Goal: Task Accomplishment & Management: Complete application form

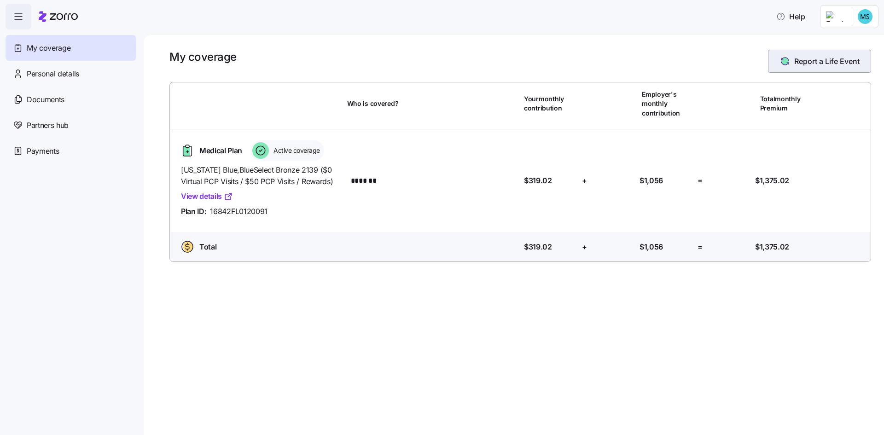
click at [814, 61] on span "Report a Life Event" at bounding box center [826, 61] width 65 height 11
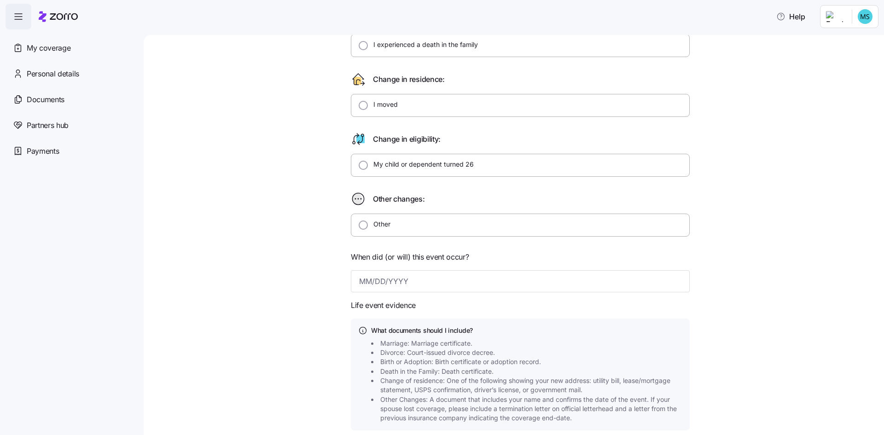
scroll to position [192, 0]
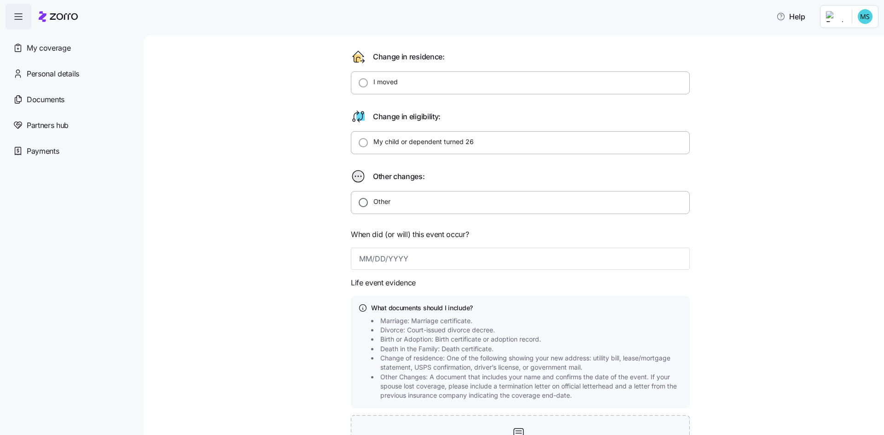
click at [359, 202] on input "Other" at bounding box center [363, 202] width 9 height 9
radio input "true"
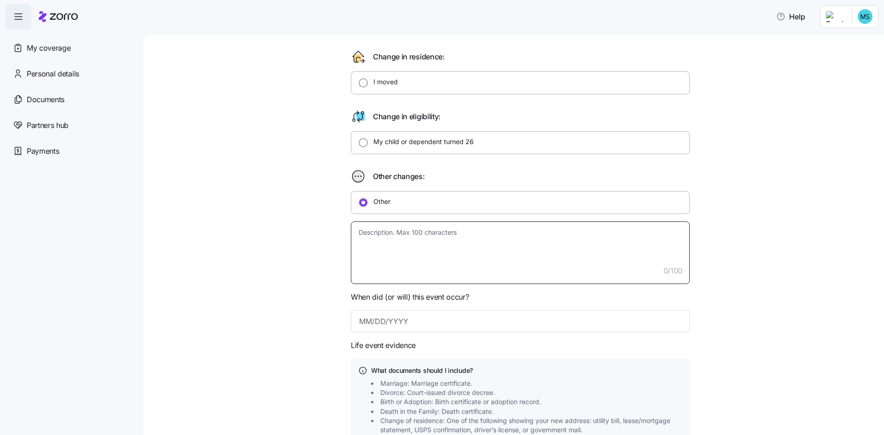
click at [394, 249] on textarea at bounding box center [520, 252] width 339 height 63
type textarea "x"
type textarea "t"
type textarea "x"
type textarea "tu"
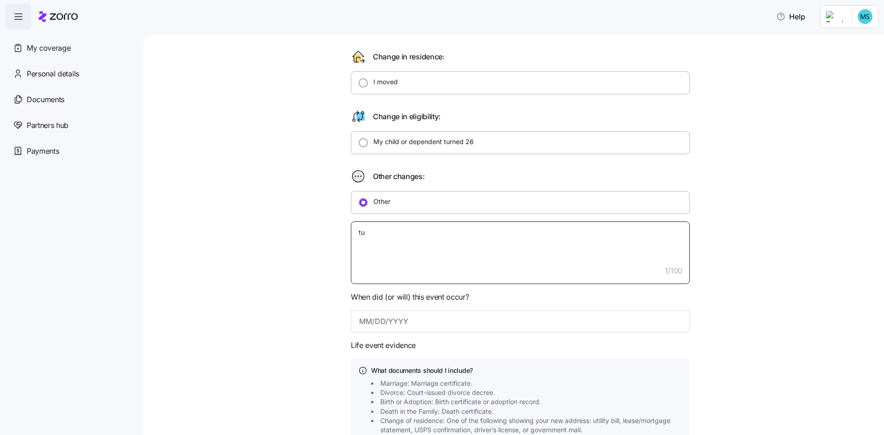
type textarea "x"
type textarea "tur"
type textarea "x"
type textarea "turn"
type textarea "x"
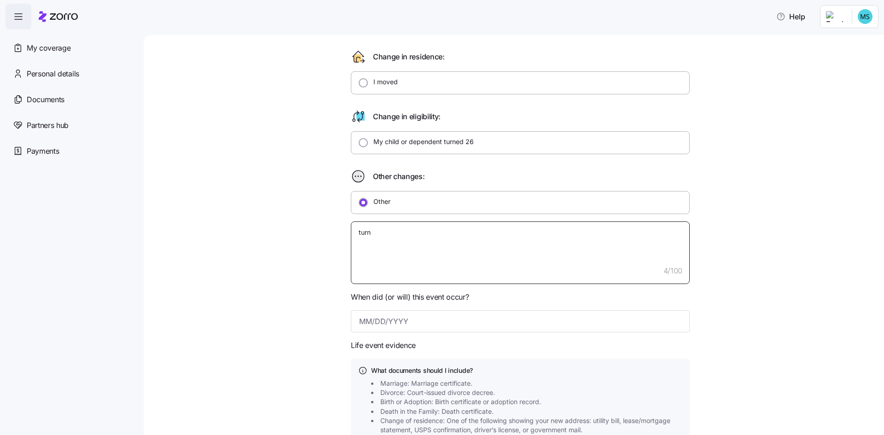
type textarea "turne"
type textarea "x"
type textarea "turned"
type textarea "x"
type textarea "turned"
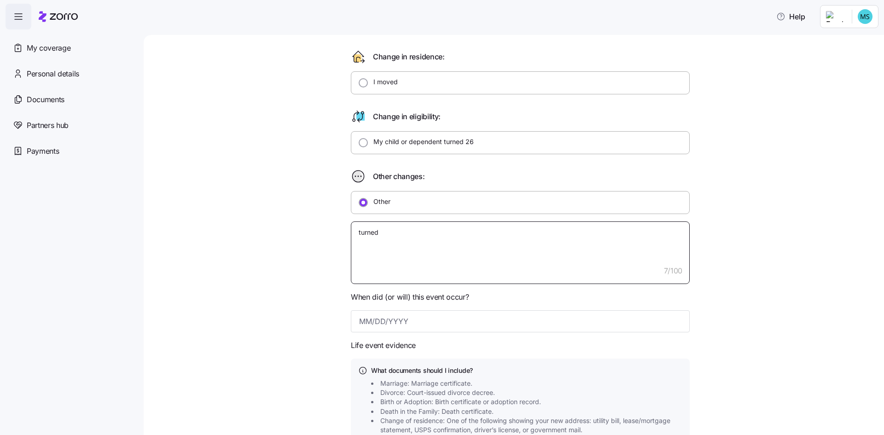
type textarea "x"
type textarea "turned 6"
type textarea "x"
type textarea "turned 65"
click at [413, 323] on input at bounding box center [520, 321] width 339 height 22
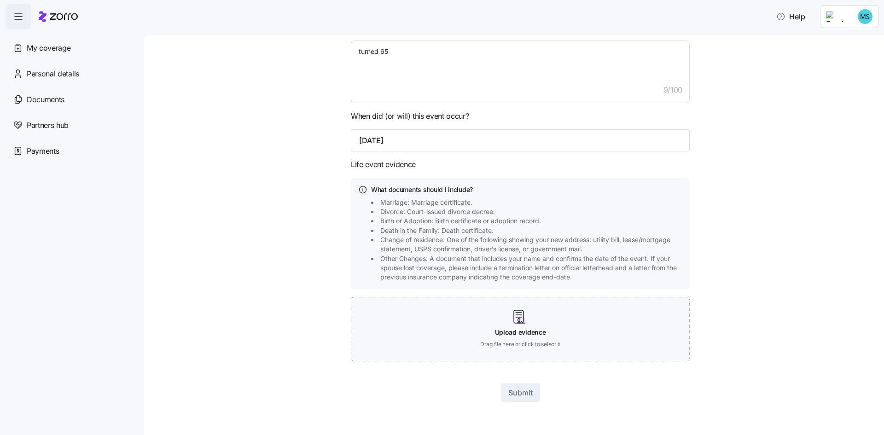
scroll to position [248, 0]
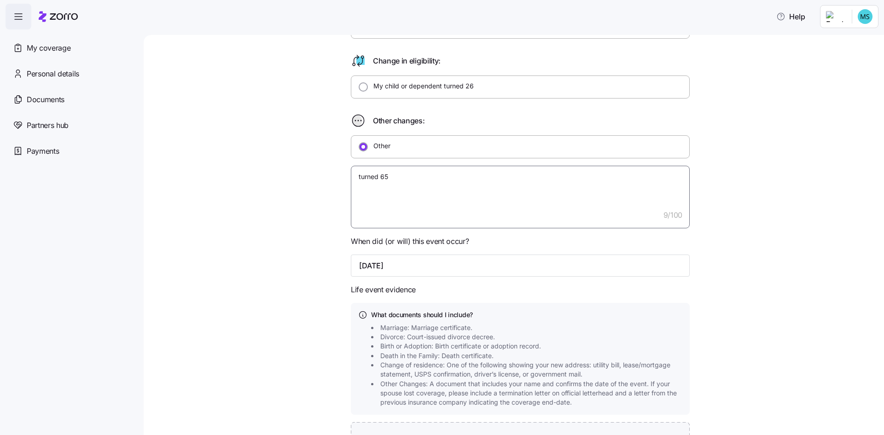
type input "[DATE]"
click at [397, 178] on textarea "turned 65" at bounding box center [520, 197] width 339 height 63
type textarea "x"
type textarea "turned 6"
type textarea "x"
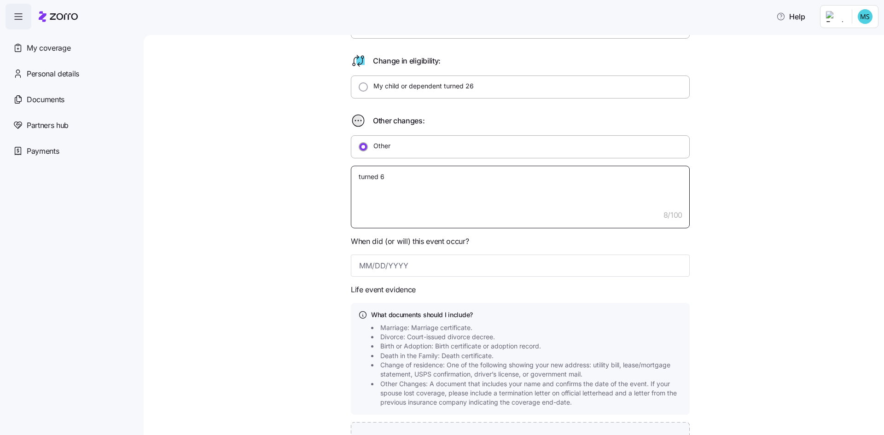
type textarea "turned"
type textarea "x"
type textarea "turned"
type textarea "x"
type textarea "turne"
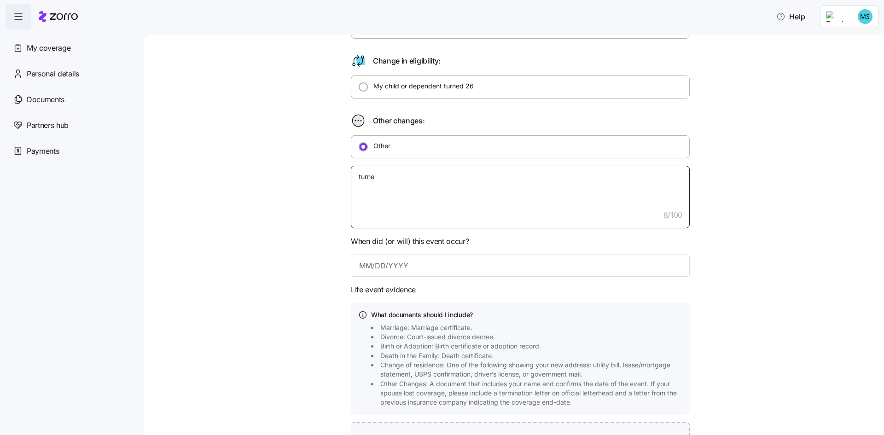
type textarea "x"
type textarea "turn"
type textarea "x"
type textarea "tur"
type textarea "x"
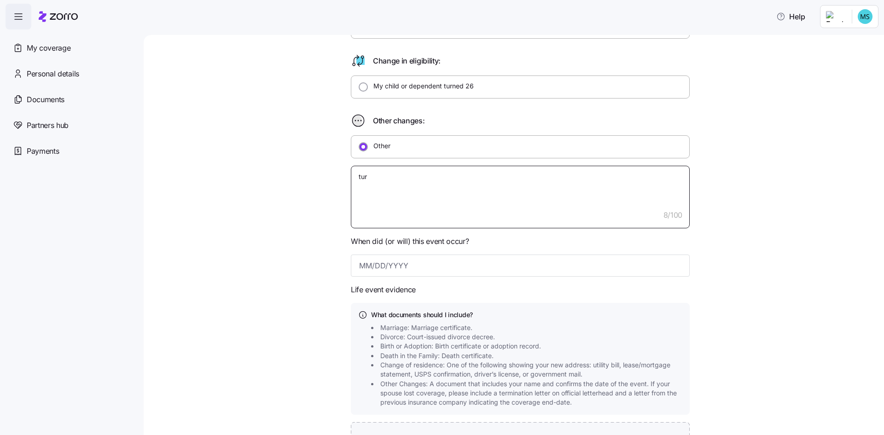
type textarea "tu"
type textarea "x"
type textarea "t"
type textarea "x"
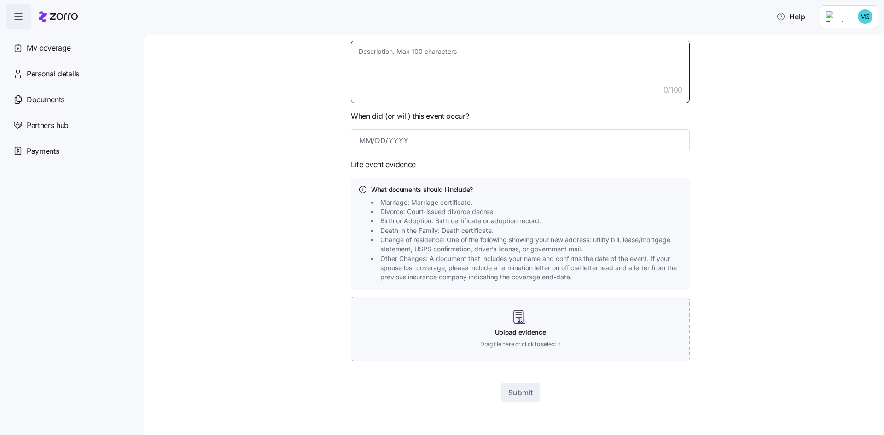
scroll to position [0, 0]
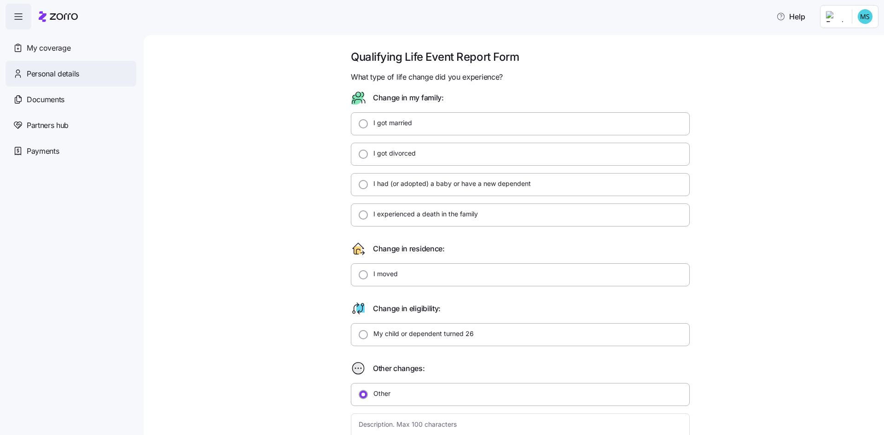
click at [55, 74] on span "Personal details" at bounding box center [53, 74] width 52 height 12
type textarea "x"
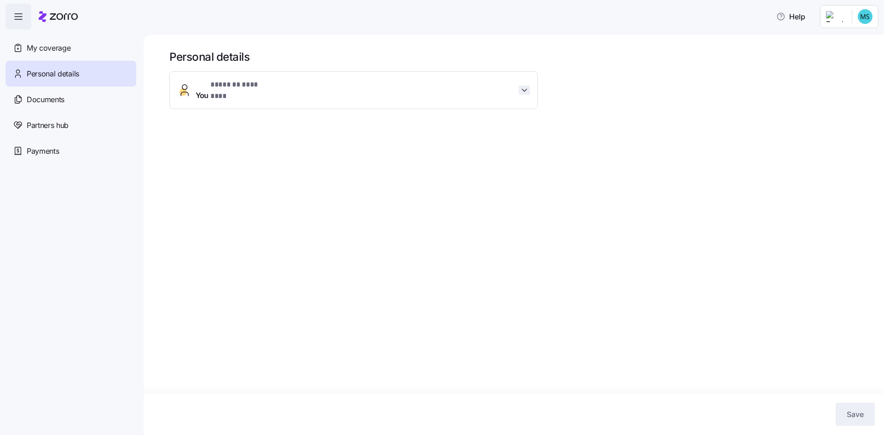
click at [521, 86] on icon "button" at bounding box center [524, 90] width 9 height 9
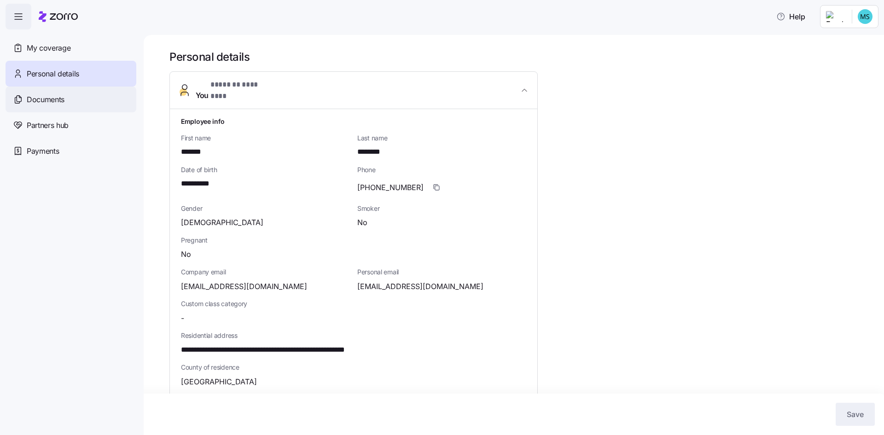
click at [58, 100] on span "Documents" at bounding box center [46, 100] width 38 height 12
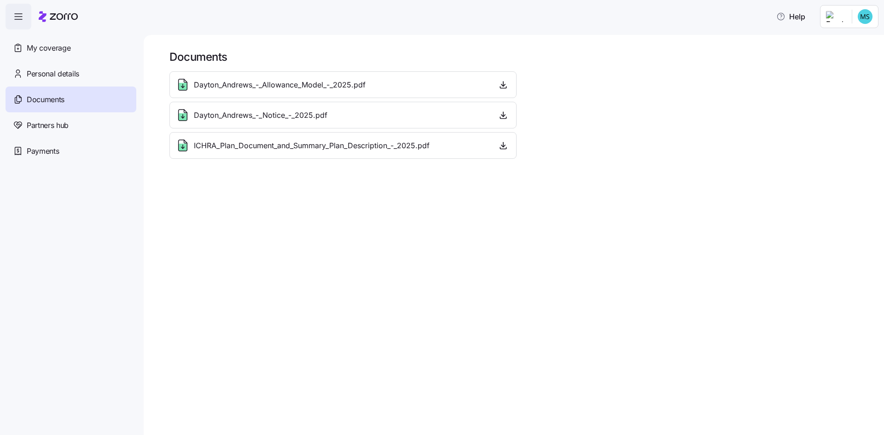
click at [63, 13] on icon at bounding box center [58, 16] width 39 height 11
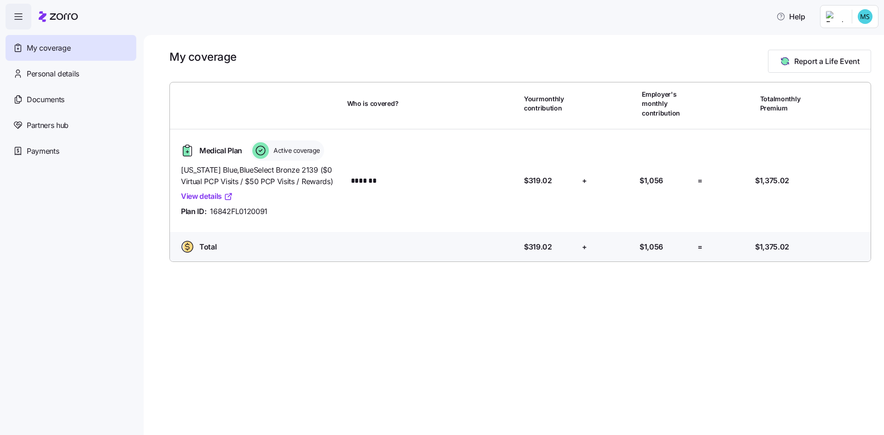
click at [187, 151] on icon at bounding box center [187, 152] width 0 height 2
click at [203, 197] on link "View details" at bounding box center [207, 197] width 52 height 12
